Goal: Check status: Check status

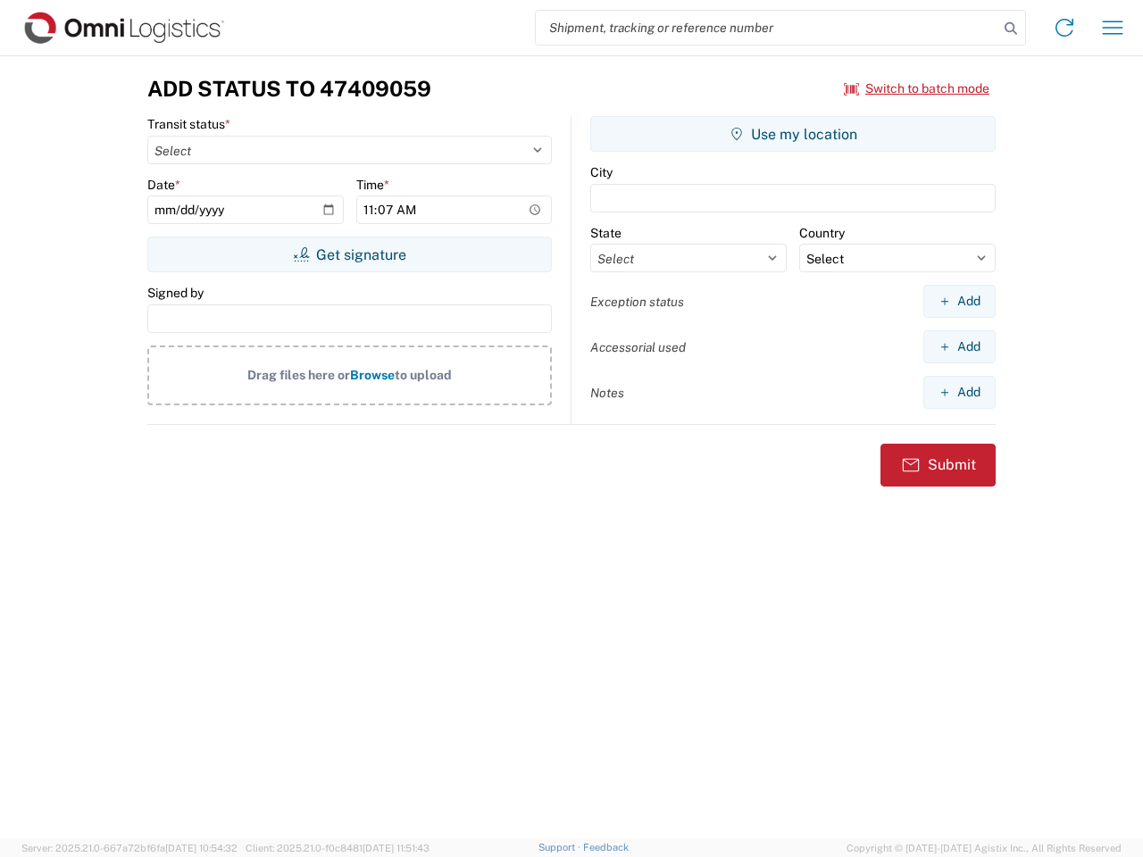
click at [767, 28] on input "search" at bounding box center [767, 28] width 462 height 34
click at [1011, 29] on icon at bounding box center [1010, 28] width 25 height 25
click at [1064, 28] on icon at bounding box center [1064, 27] width 29 height 29
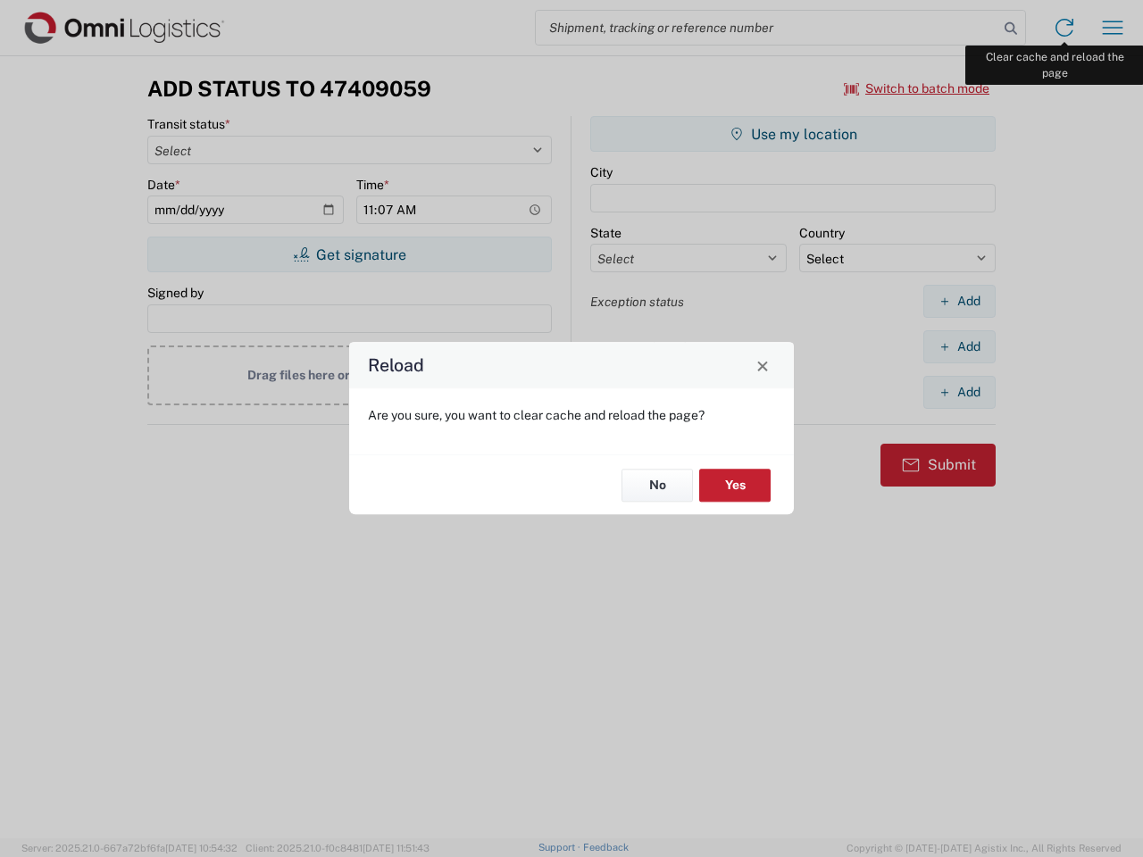
click at [1112, 28] on div "Reload Are you sure, you want to clear cache and reload the page? No Yes" at bounding box center [571, 428] width 1143 height 857
click at [917, 88] on div "Reload Are you sure, you want to clear cache and reload the page? No Yes" at bounding box center [571, 428] width 1143 height 857
click at [349, 254] on div "Reload Are you sure, you want to clear cache and reload the page? No Yes" at bounding box center [571, 428] width 1143 height 857
click at [793, 134] on div "Reload Are you sure, you want to clear cache and reload the page? No Yes" at bounding box center [571, 428] width 1143 height 857
click at [959, 301] on div "Reload Are you sure, you want to clear cache and reload the page? No Yes" at bounding box center [571, 428] width 1143 height 857
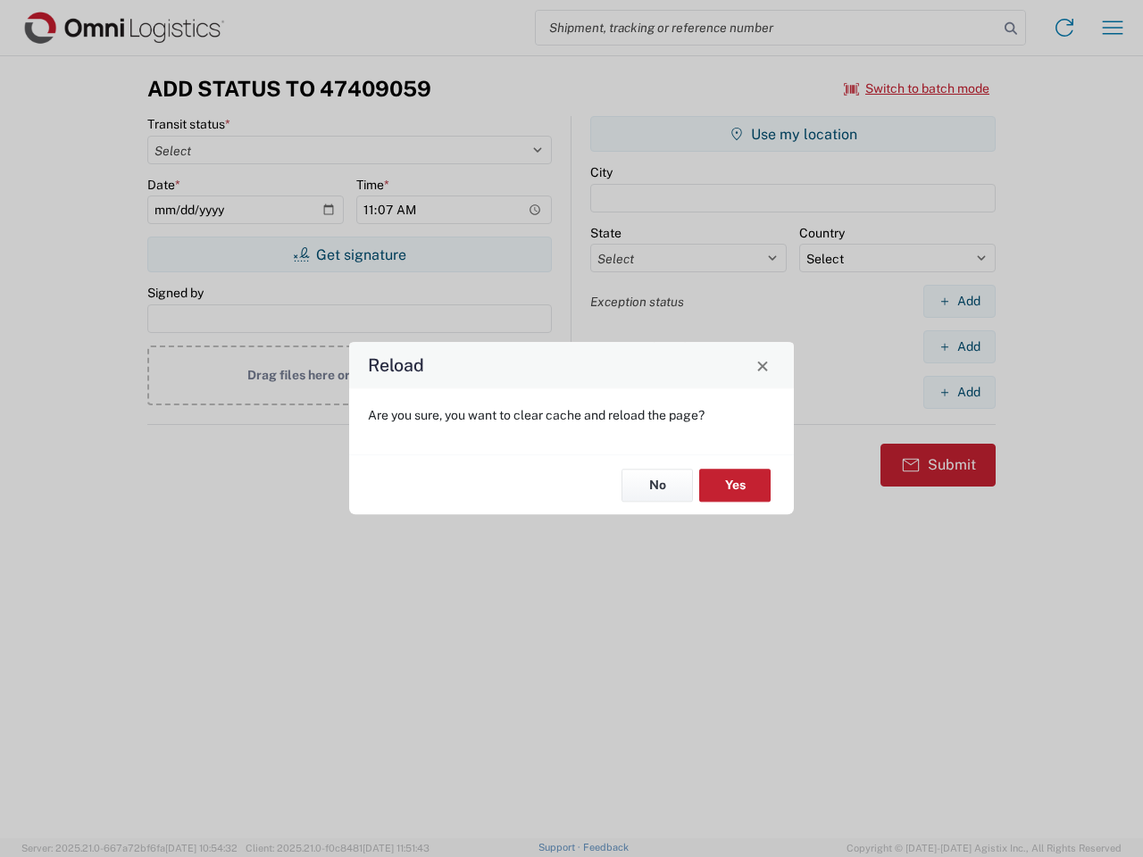
click at [959, 346] on div "Reload Are you sure, you want to clear cache and reload the page? No Yes" at bounding box center [571, 428] width 1143 height 857
click at [959, 392] on div "Reload Are you sure, you want to clear cache and reload the page? No Yes" at bounding box center [571, 428] width 1143 height 857
